Goal: Task Accomplishment & Management: Use online tool/utility

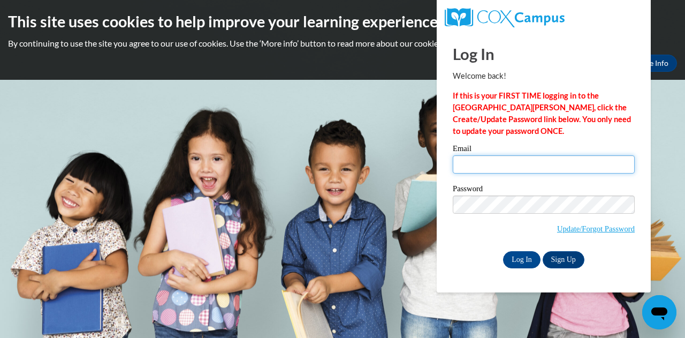
drag, startPoint x: 0, startPoint y: 0, endPoint x: 505, endPoint y: 170, distance: 532.6
click at [505, 170] on input "Email" at bounding box center [544, 164] width 182 height 18
click at [515, 166] on input "Email" at bounding box center [544, 164] width 182 height 18
type input "marshan.beiley@rusd.org"
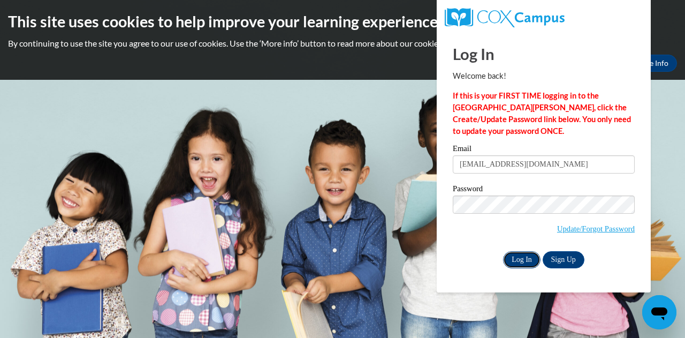
click at [516, 254] on input "Log In" at bounding box center [521, 259] width 37 height 17
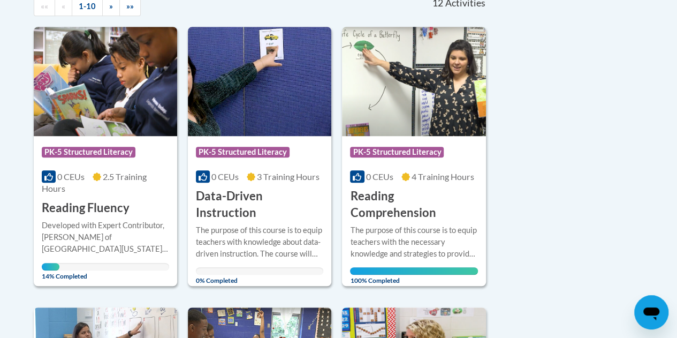
scroll to position [263, 0]
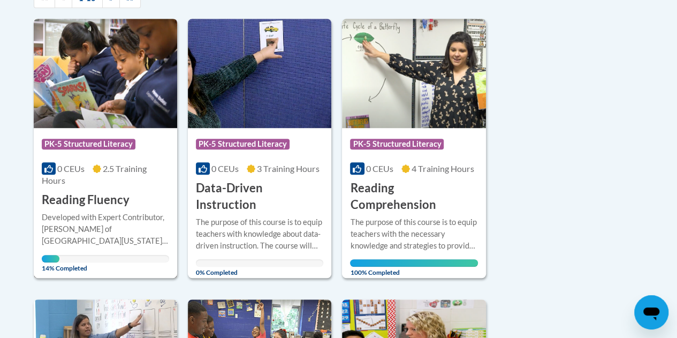
click at [96, 220] on div "Developed with Expert Contributor, [PERSON_NAME] of [GEOGRAPHIC_DATA][US_STATE]…" at bounding box center [105, 228] width 127 height 35
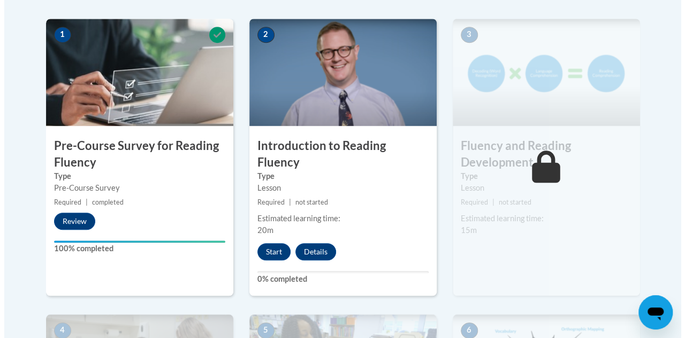
scroll to position [353, 0]
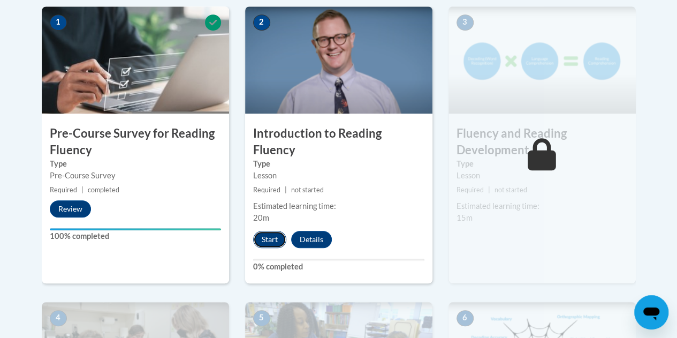
click at [267, 231] on button "Start" at bounding box center [269, 239] width 33 height 17
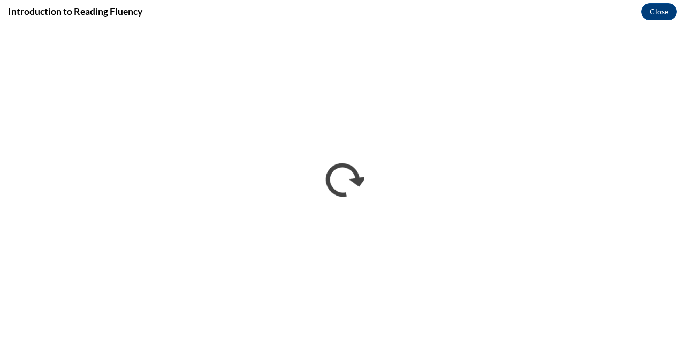
scroll to position [0, 0]
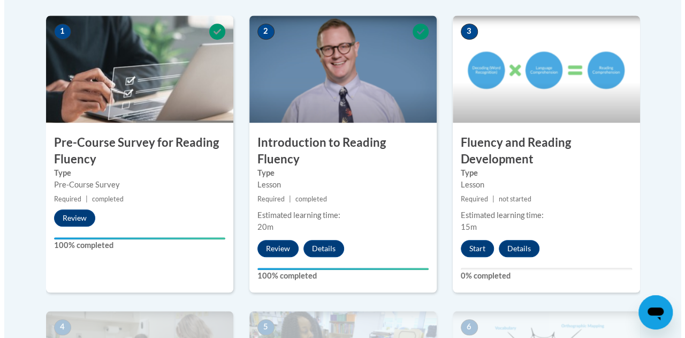
scroll to position [362, 0]
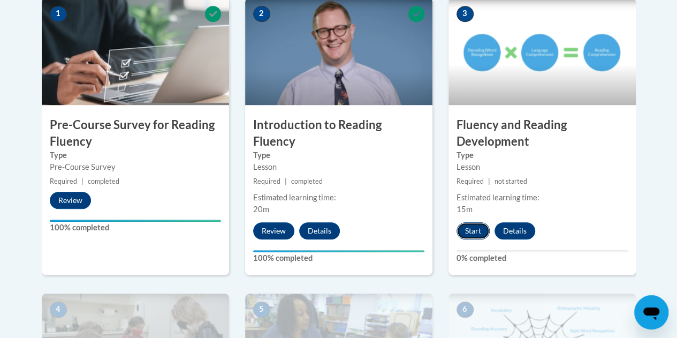
click at [480, 225] on button "Start" at bounding box center [472, 230] width 33 height 17
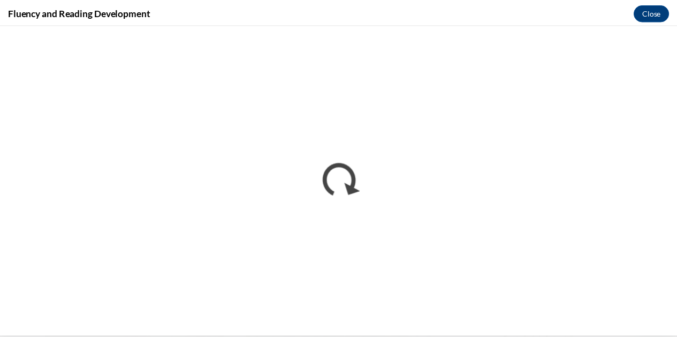
scroll to position [0, 0]
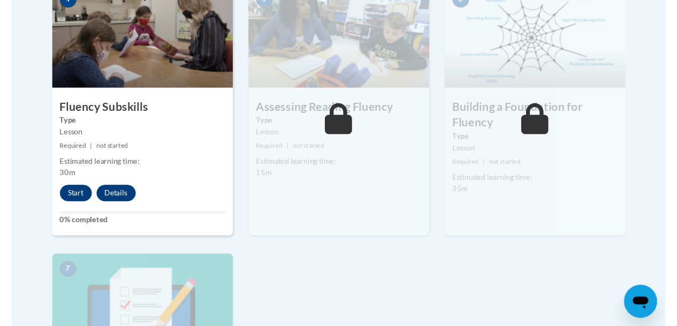
scroll to position [679, 0]
